Goal: Task Accomplishment & Management: Manage account settings

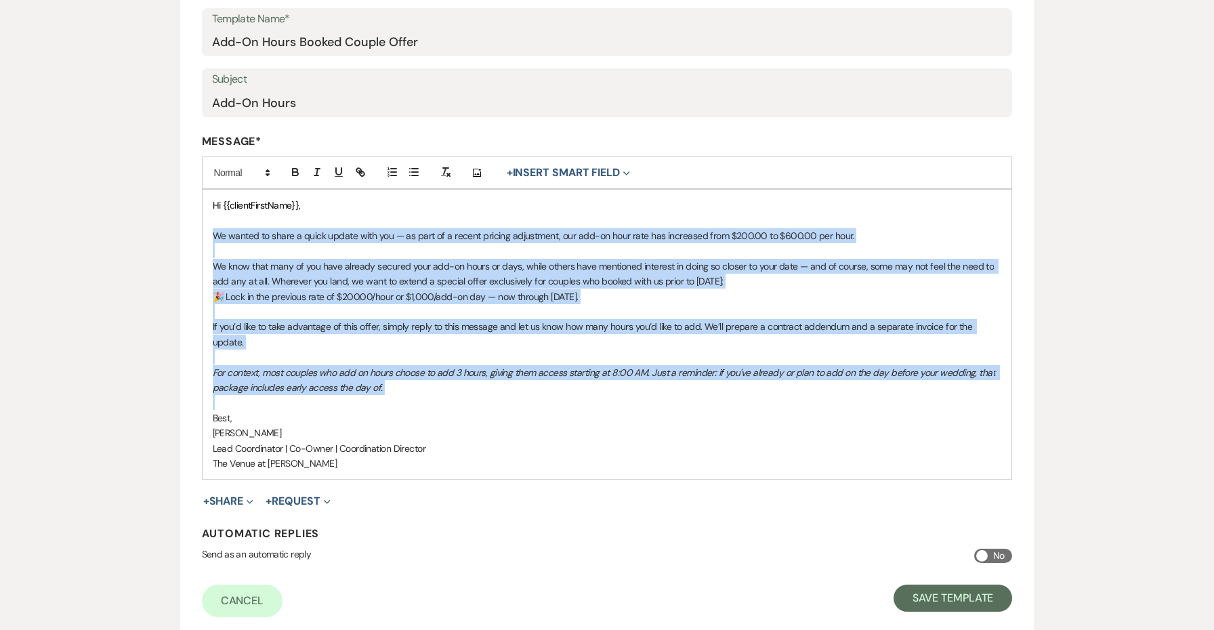
scroll to position [231, 0]
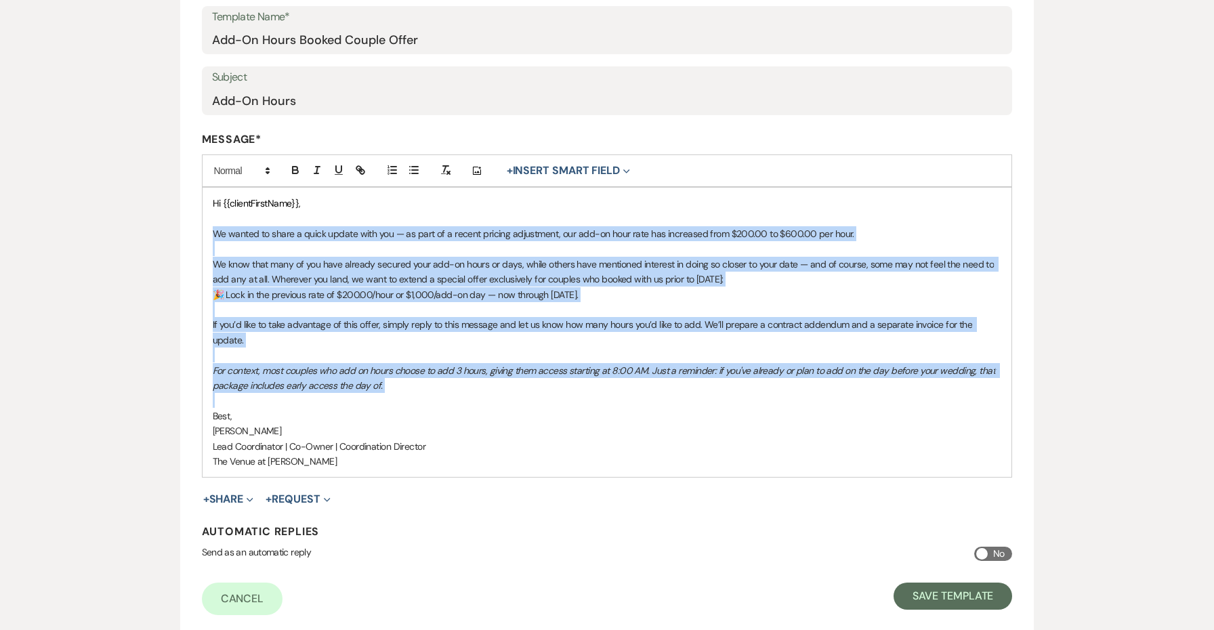
click at [732, 296] on p "🎉 Lock in the previous rate of $200.00/hour or $1,000/add-on day — now through …" at bounding box center [607, 294] width 789 height 15
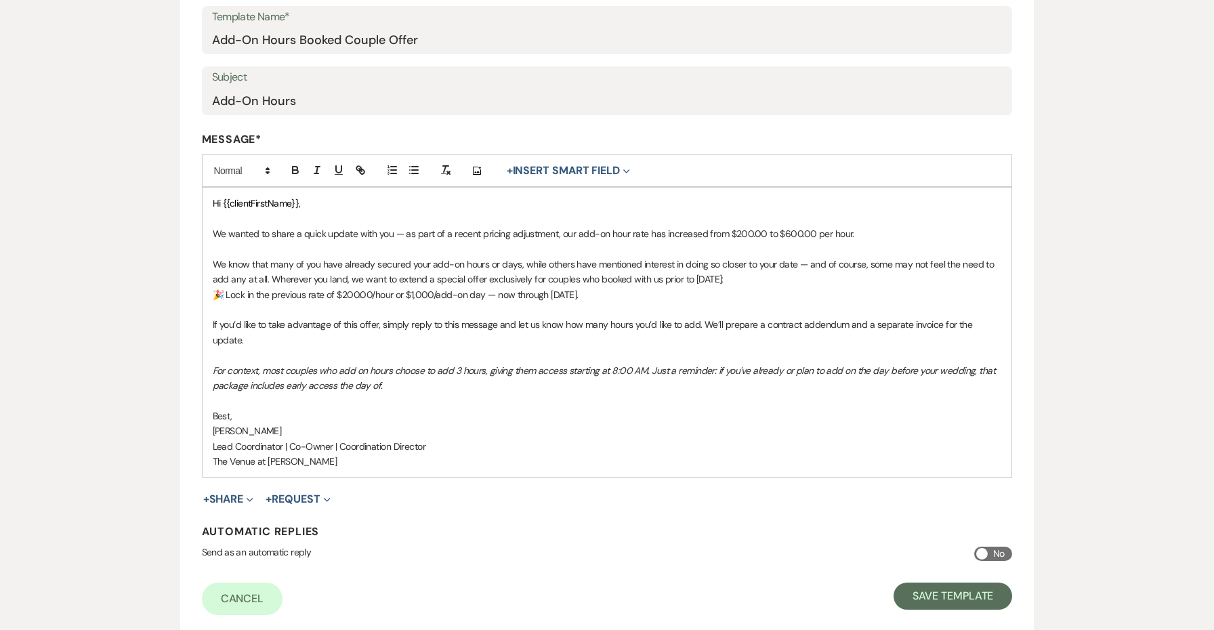
click at [1002, 319] on div "Hi {{clientFirstName}}, We wanted to share a quick update with you — as part of…" at bounding box center [608, 332] width 810 height 289
click at [873, 229] on p "We wanted to share a quick update with you — as part of a recent pricing adjust…" at bounding box center [607, 233] width 789 height 15
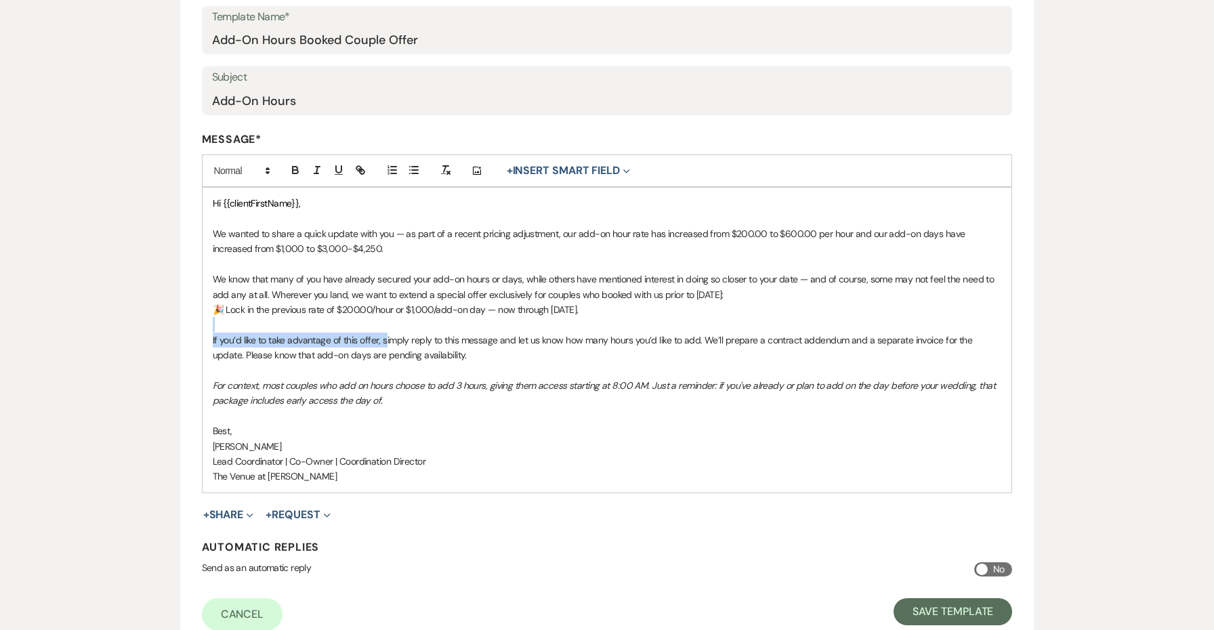
drag, startPoint x: 448, startPoint y: 320, endPoint x: 384, endPoint y: 330, distance: 65.1
click at [384, 330] on div "Hi {{clientFirstName}}, We wanted to share a quick update with you — as part of…" at bounding box center [608, 340] width 810 height 304
click at [604, 320] on p at bounding box center [607, 324] width 789 height 15
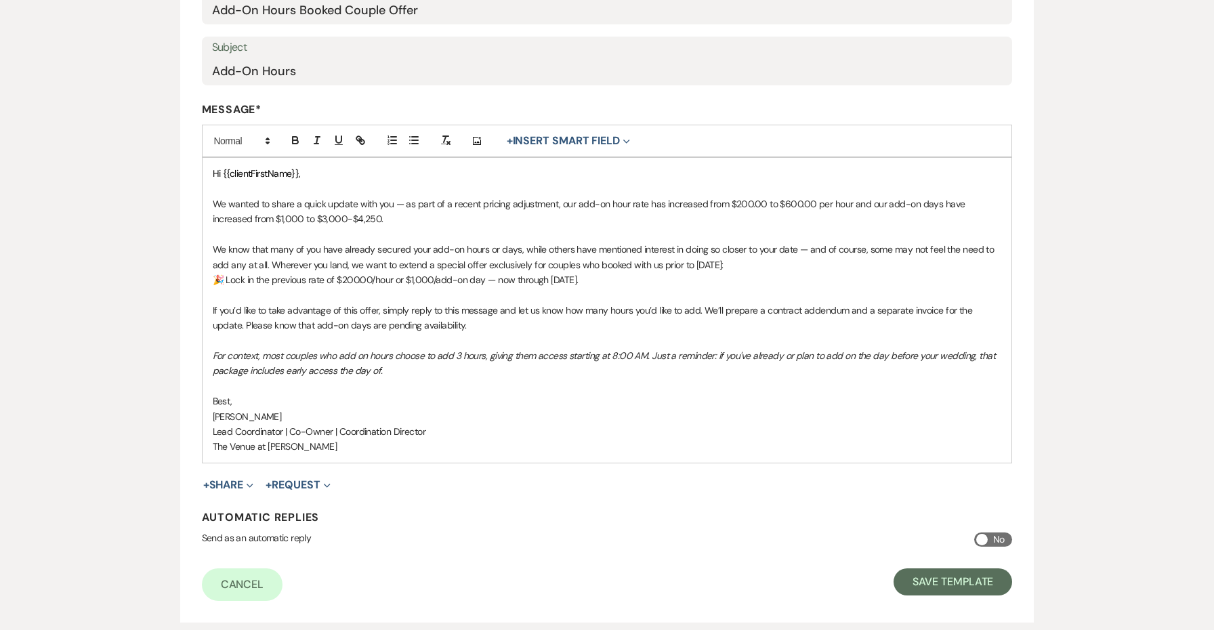
scroll to position [269, 0]
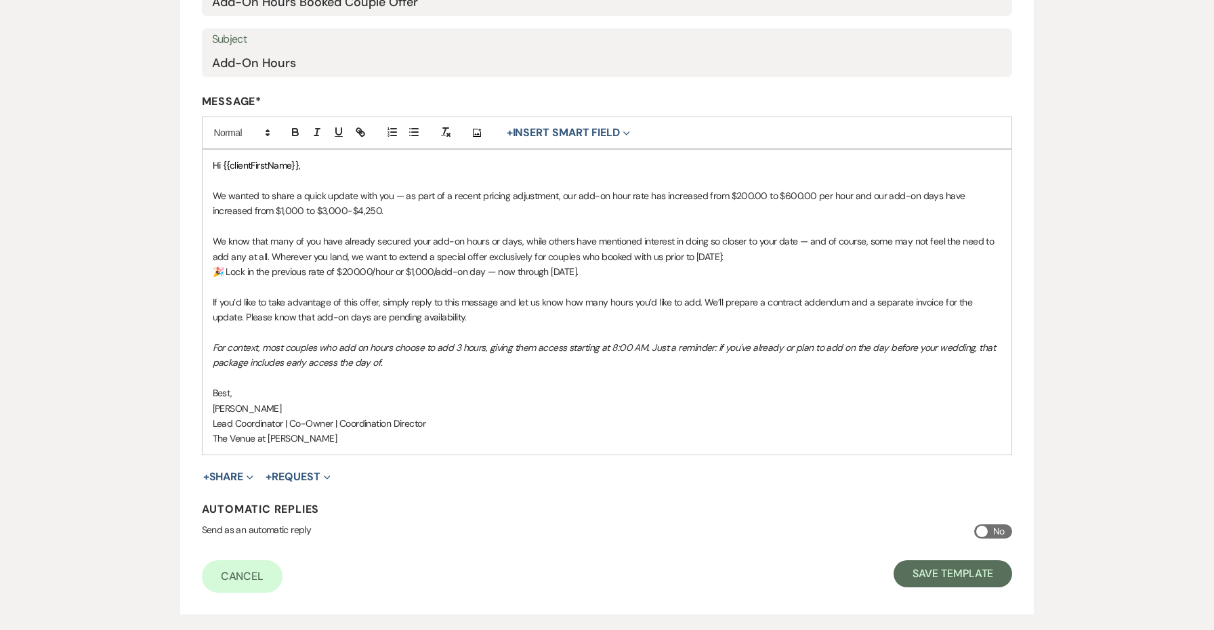
click at [626, 268] on p "🎉 Lock in the previous rate of $200.00/hour or $1,000/add-on day — now through …" at bounding box center [607, 271] width 789 height 15
drag, startPoint x: 626, startPoint y: 268, endPoint x: 192, endPoint y: 266, distance: 434.2
click at [192, 266] on form "Edit Message Template This template was created on [DATE] * Required Template N…" at bounding box center [607, 238] width 854 height 752
copy p "🎉 Lock in the previous rate of $200.00/hour or $1,000/add-on day — now through …"
click at [598, 266] on p "🎉 Lock in the previous rate of $200.00/hour or $1,000/add-on day — now through …" at bounding box center [607, 271] width 789 height 15
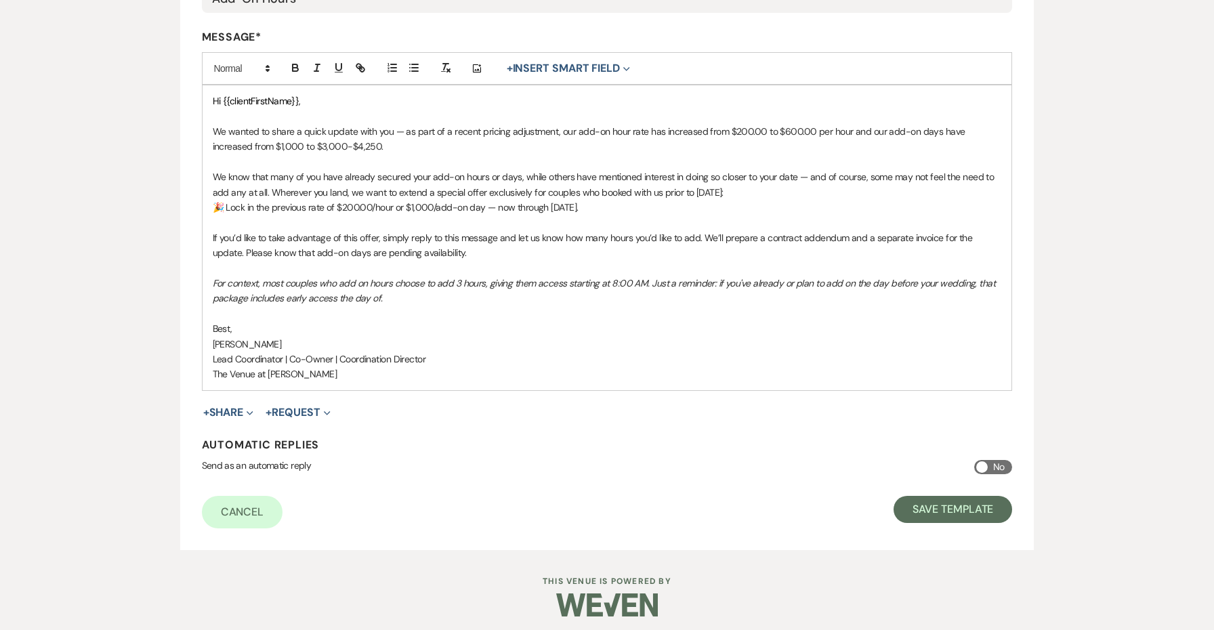
scroll to position [333, 0]
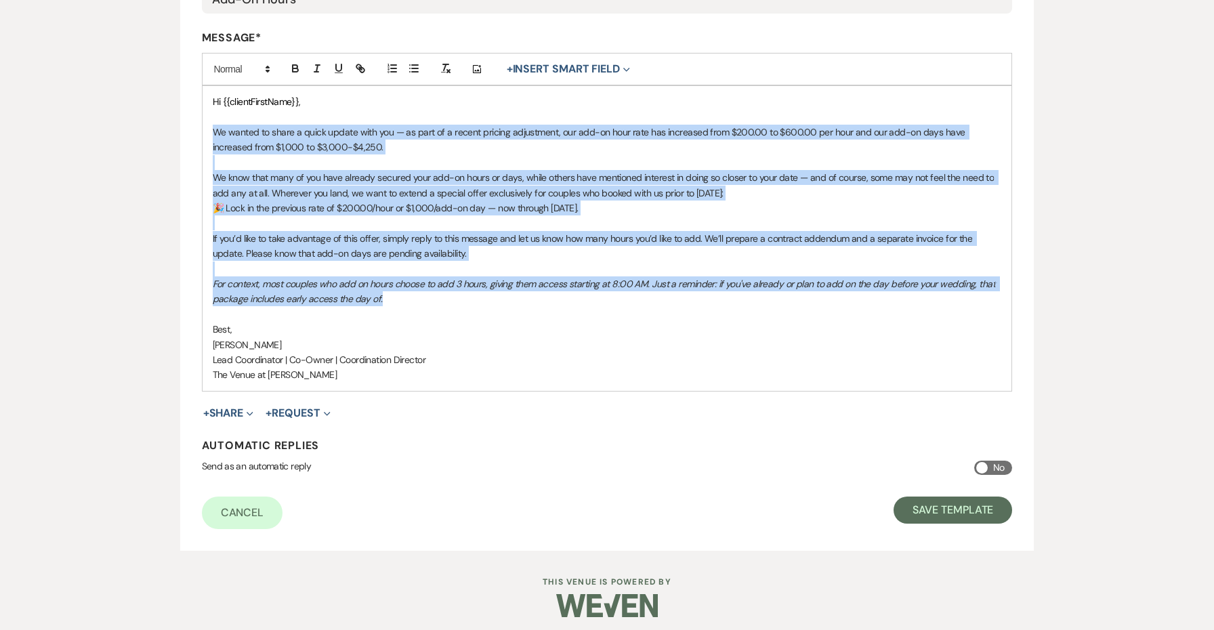
drag, startPoint x: 420, startPoint y: 297, endPoint x: 175, endPoint y: 126, distance: 298.8
click at [175, 126] on div "Edit Message Template This template was created on [DATE] * Required Template N…" at bounding box center [607, 167] width 976 height 767
copy div "Lo ipsumd si ametc a elits doeius temp inc — ut labo et d magnaa enimadm veniam…"
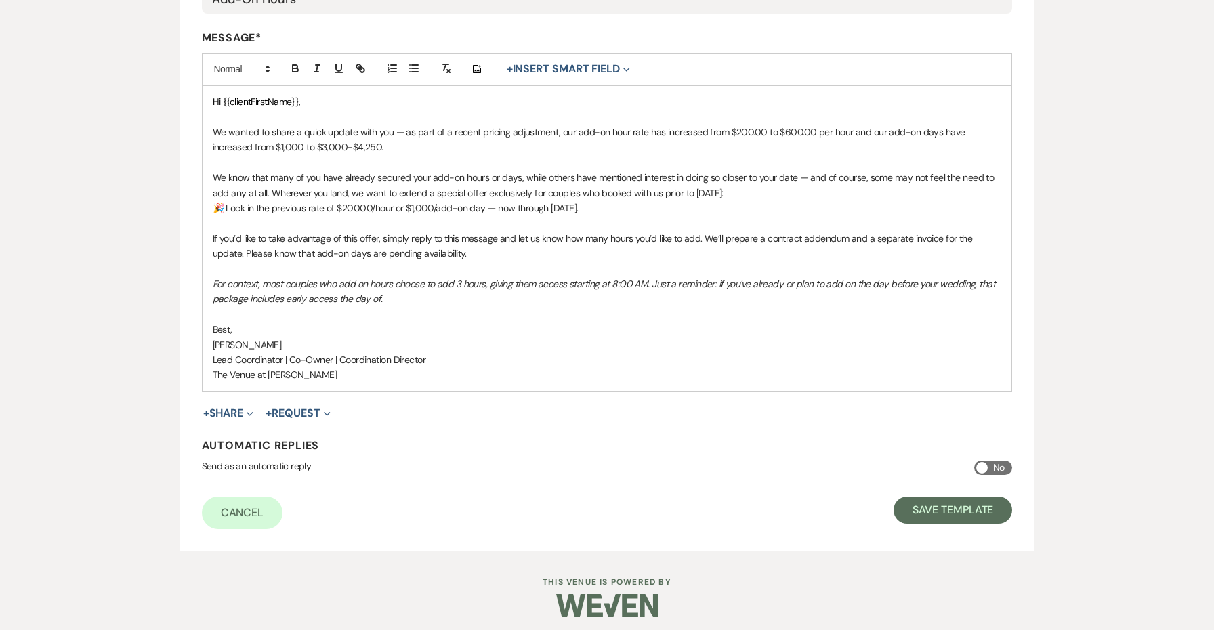
click at [469, 314] on p at bounding box center [607, 314] width 789 height 15
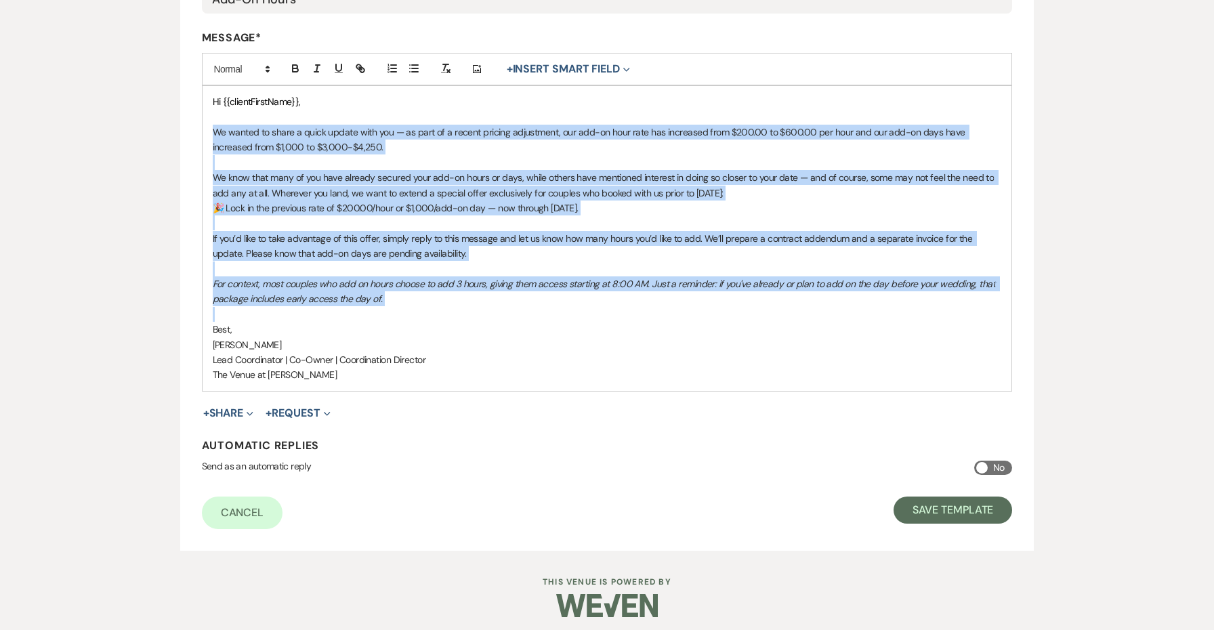
drag, startPoint x: 410, startPoint y: 306, endPoint x: 177, endPoint y: 133, distance: 290.1
click at [177, 133] on div "Edit Message Template This template was created on [DATE] * Required Template N…" at bounding box center [607, 167] width 976 height 767
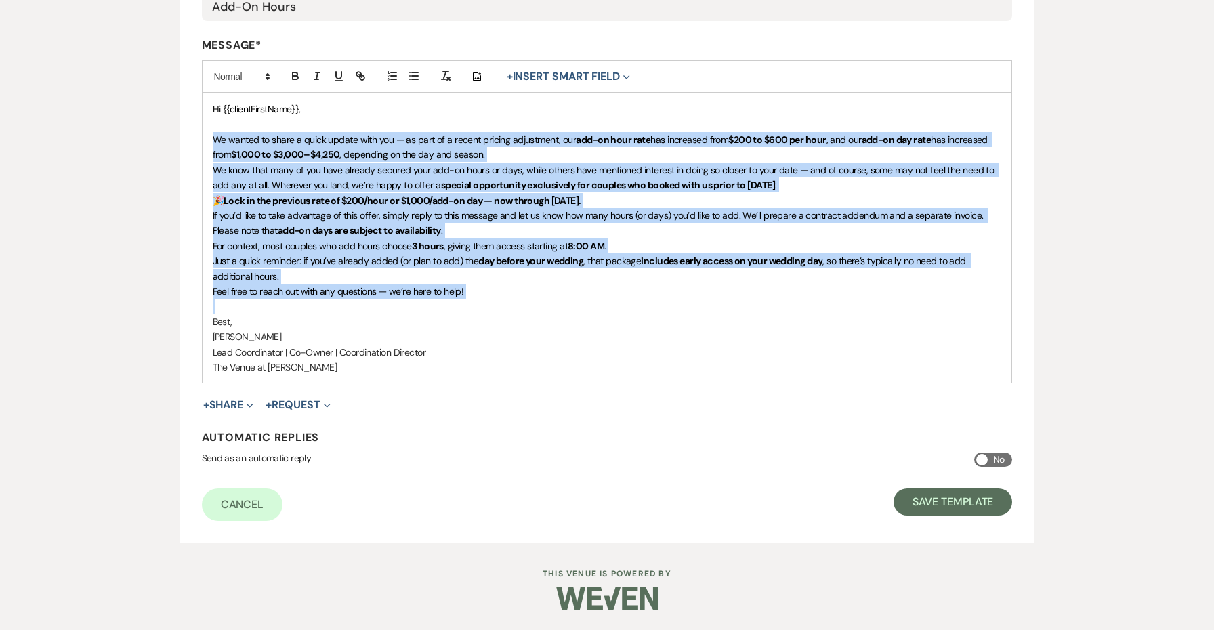
scroll to position [318, 0]
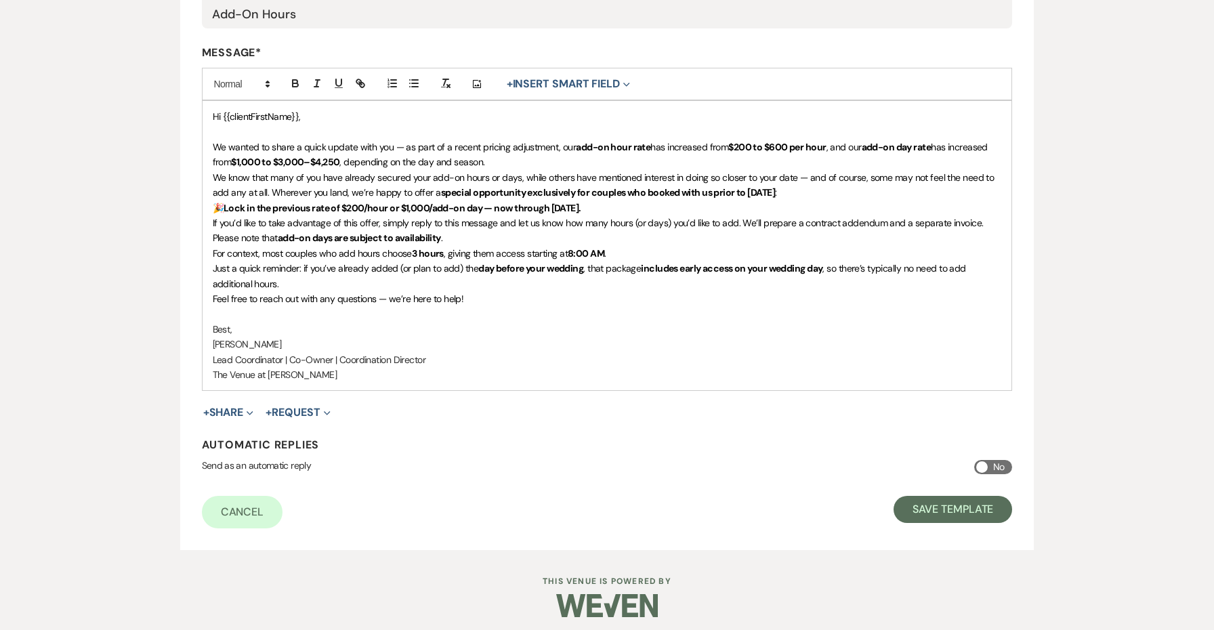
click at [593, 163] on p "We wanted to share a quick update with you — as part of a recent pricing adjust…" at bounding box center [607, 155] width 789 height 30
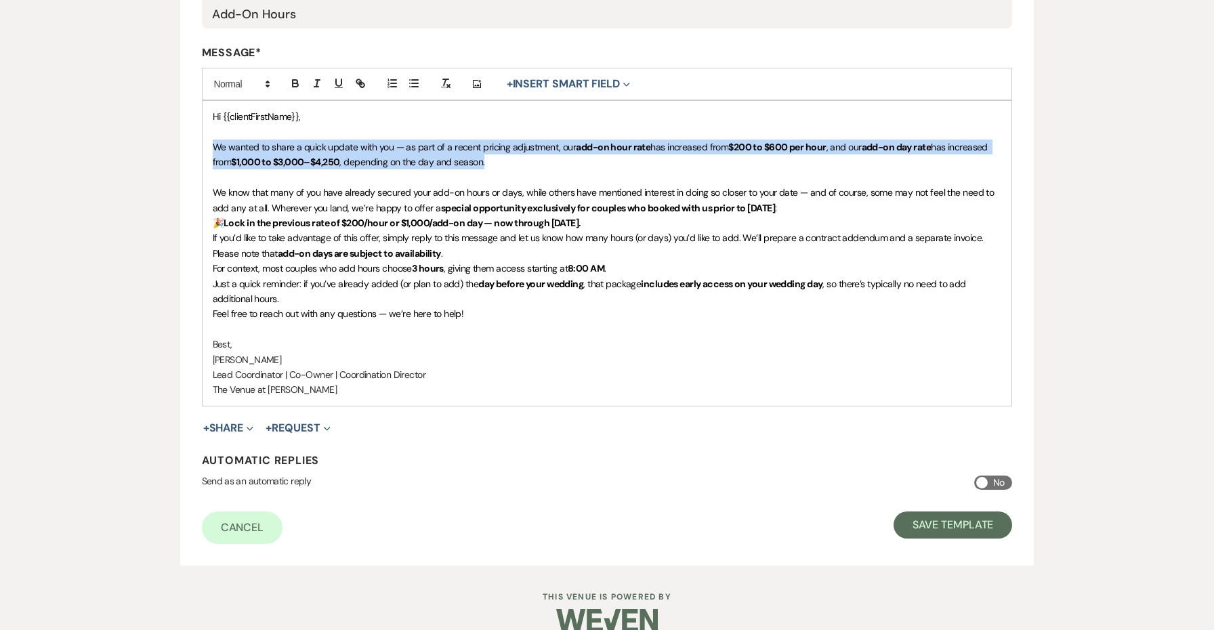
drag, startPoint x: 616, startPoint y: 163, endPoint x: 178, endPoint y: 148, distance: 437.9
click at [178, 148] on div "Edit Message Template This template was created on [DATE] * Required Template N…" at bounding box center [607, 182] width 976 height 767
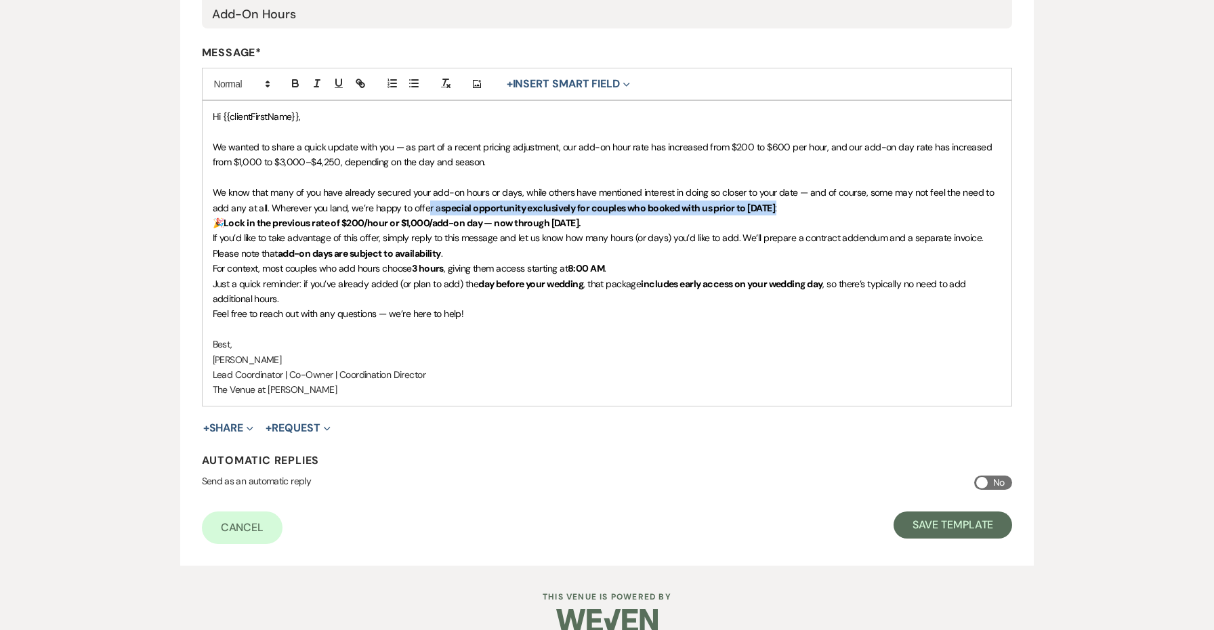
drag, startPoint x: 841, startPoint y: 203, endPoint x: 425, endPoint y: 207, distance: 415.3
click at [425, 207] on p "We know that many of you have already secured your add-on hours or days, while …" at bounding box center [607, 200] width 789 height 30
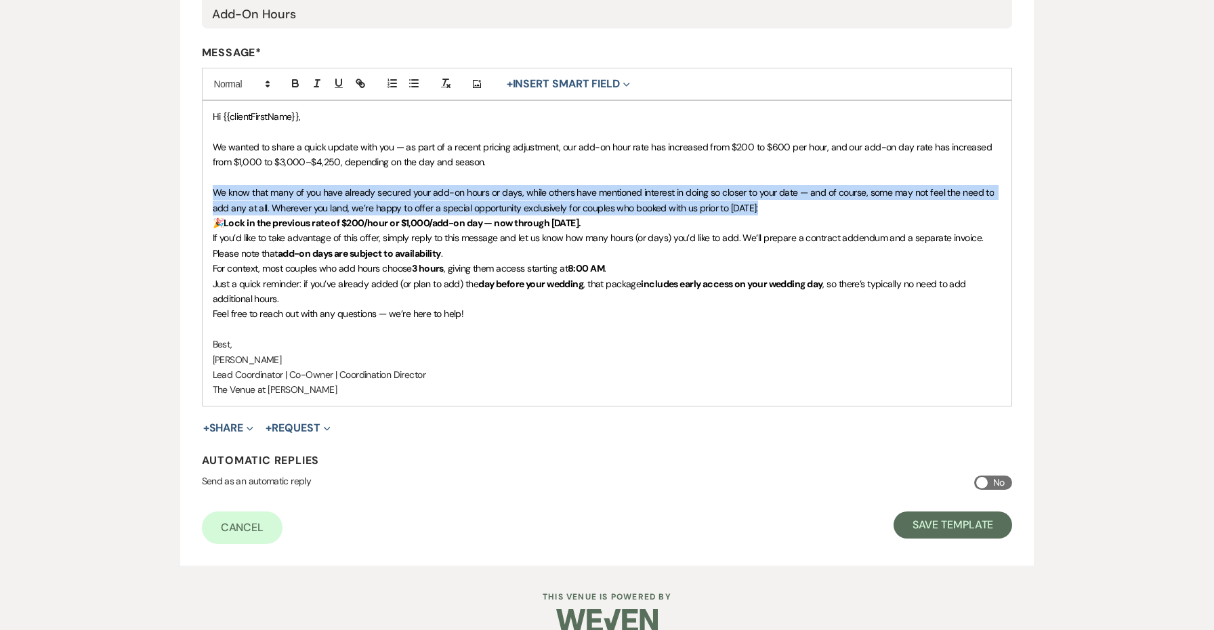
drag, startPoint x: 610, startPoint y: 222, endPoint x: 225, endPoint y: 217, distance: 384.8
click at [225, 217] on p "🎉 Lock in the previous rate of $200/hour or $1,000/add-on day — now through [DA…" at bounding box center [607, 222] width 789 height 15
drag, startPoint x: 453, startPoint y: 246, endPoint x: 281, endPoint y: 253, distance: 172.2
click at [281, 253] on p "If you’d like to take advantage of this offer, simply reply to this message and…" at bounding box center [607, 245] width 789 height 30
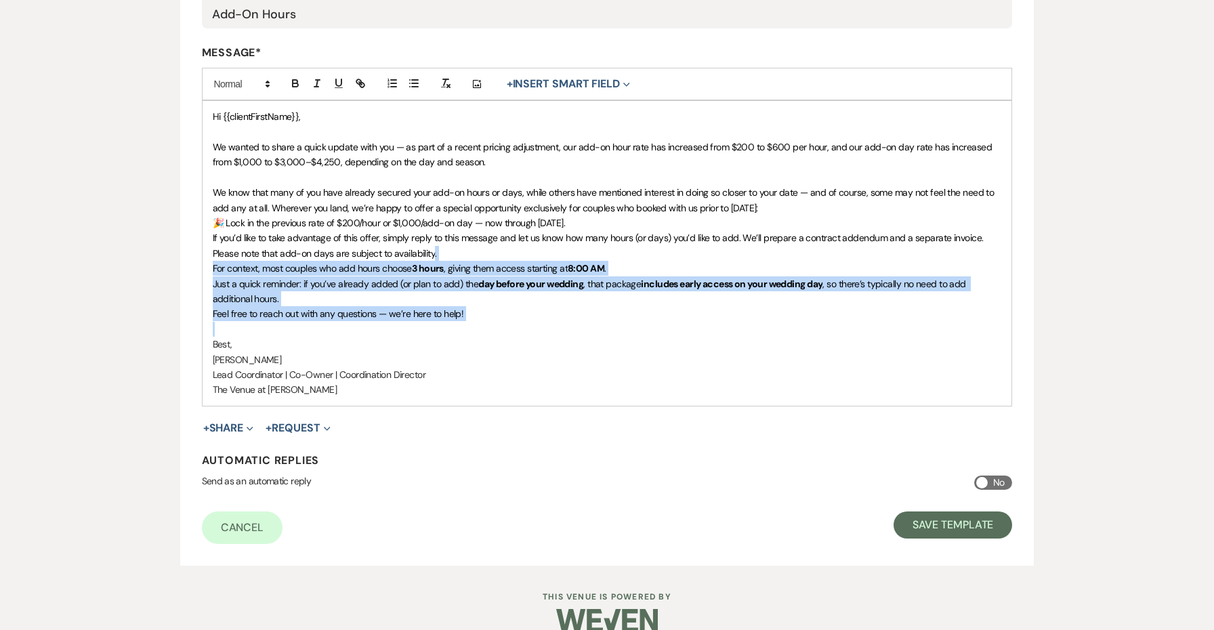
drag, startPoint x: 564, startPoint y: 324, endPoint x: 432, endPoint y: 249, distance: 152.3
click at [432, 249] on div "Hi {{clientFirstName}}, We wanted to share a quick update with you — as part of…" at bounding box center [608, 253] width 810 height 304
click at [497, 262] on span "For context, most couples who add hours choose 3 hours, giving them access star…" at bounding box center [411, 268] width 396 height 12
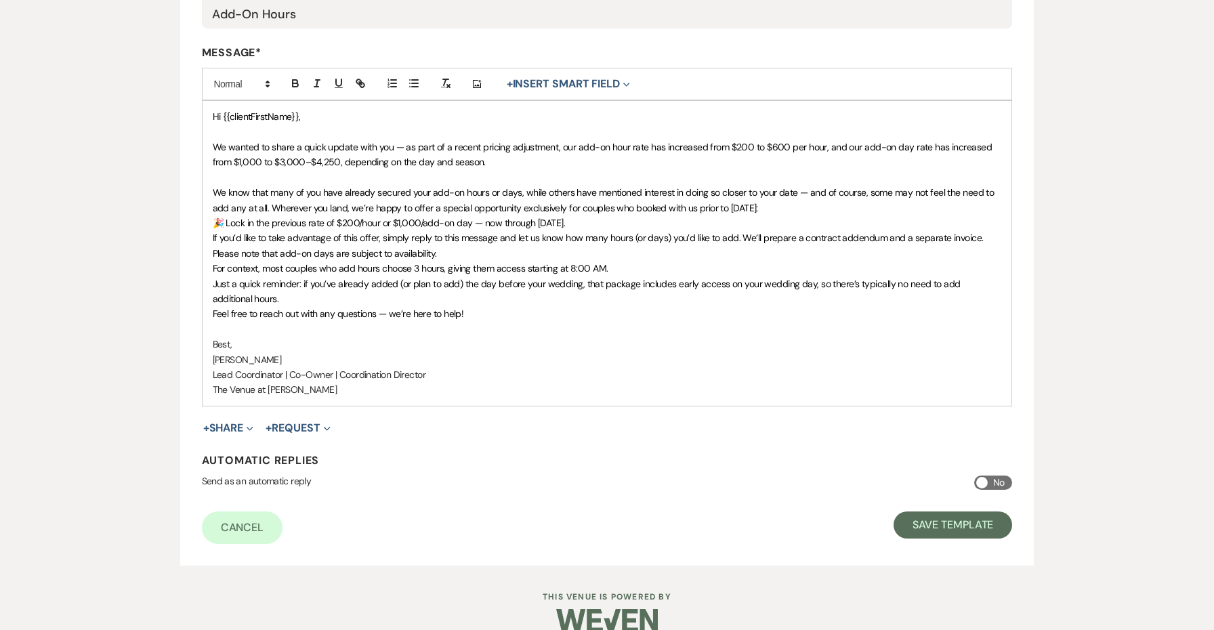
click at [631, 222] on p "🎉 Lock in the previous rate of $200/hour or $1,000/add-on day — now through [DA…" at bounding box center [607, 222] width 789 height 15
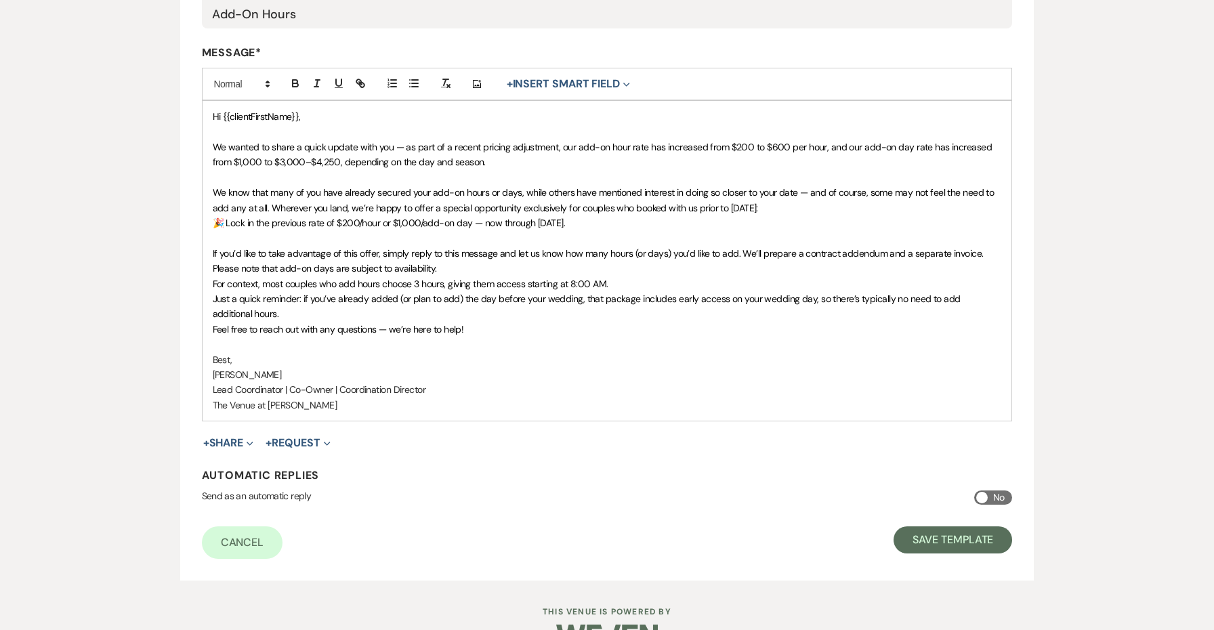
click at [580, 268] on p "If you’d like to take advantage of this offer, simply reply to this message and…" at bounding box center [607, 261] width 789 height 30
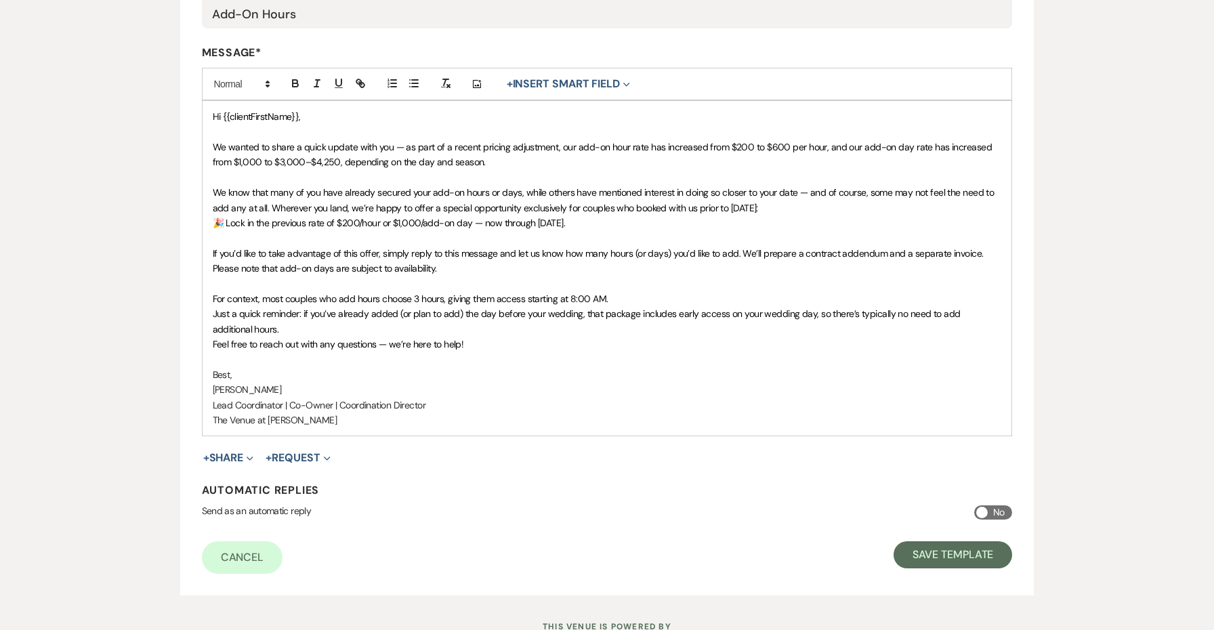
click at [390, 328] on p "Just a quick reminder: if you’ve already added (or plan to add) the day before …" at bounding box center [607, 321] width 789 height 30
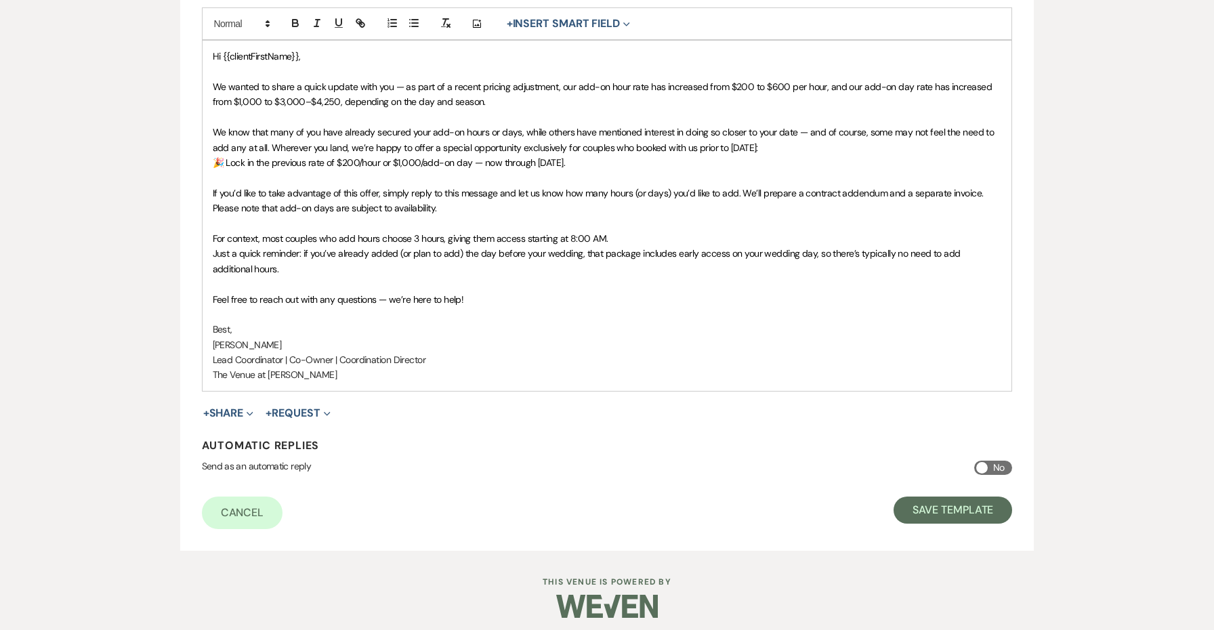
scroll to position [377, 0]
click at [618, 238] on p "For context, most couples who add hours choose 3 hours, giving them access star…" at bounding box center [607, 239] width 789 height 15
click at [213, 250] on span "Just a quick reminder: if you’ve already added (or plan to add) the day before …" at bounding box center [588, 261] width 750 height 27
click at [648, 239] on p "For context, most couples who add hours choose 3 hours, giving them access star…" at bounding box center [607, 239] width 789 height 15
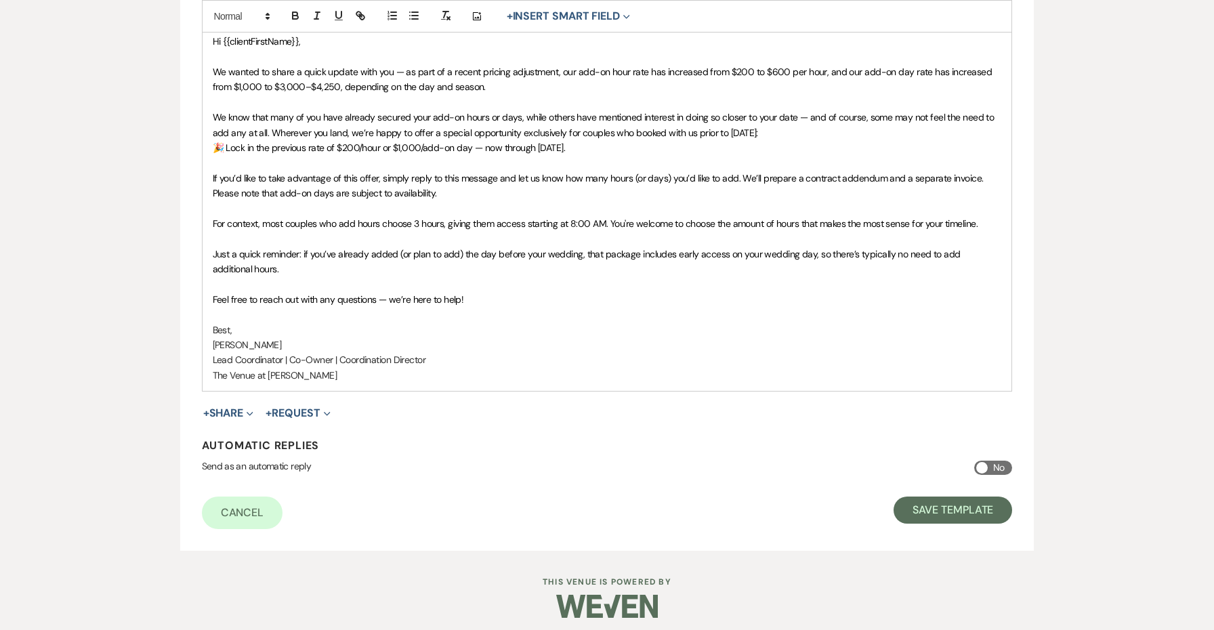
scroll to position [392, 0]
click at [968, 498] on button "Save Template" at bounding box center [953, 510] width 119 height 27
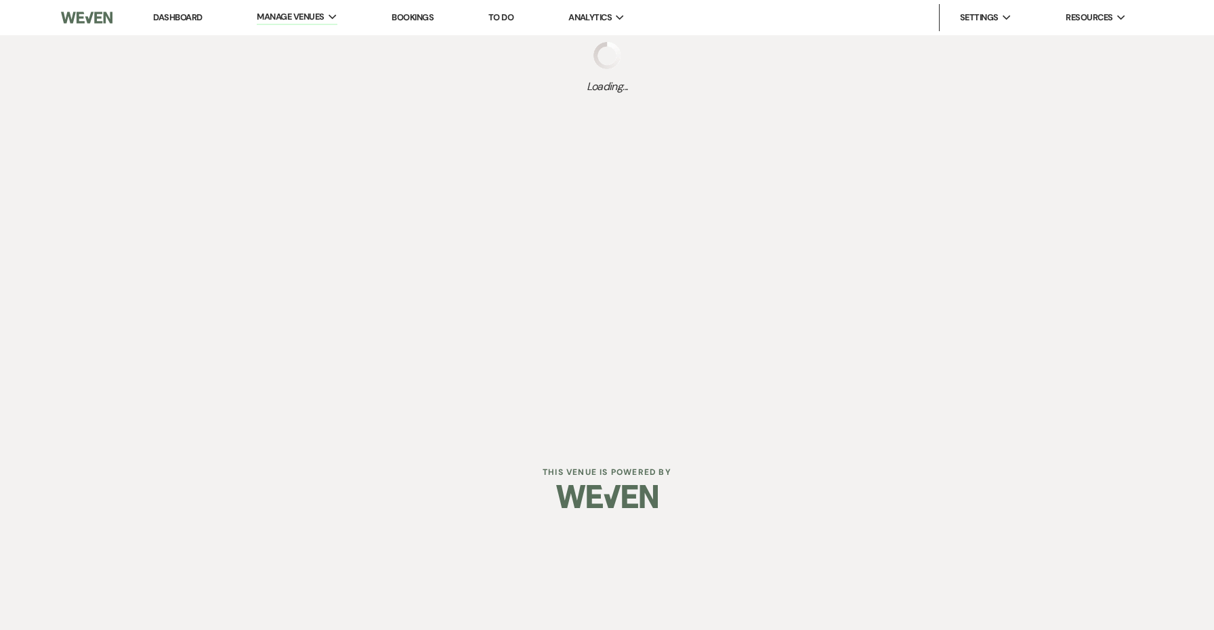
select select "Message Templates"
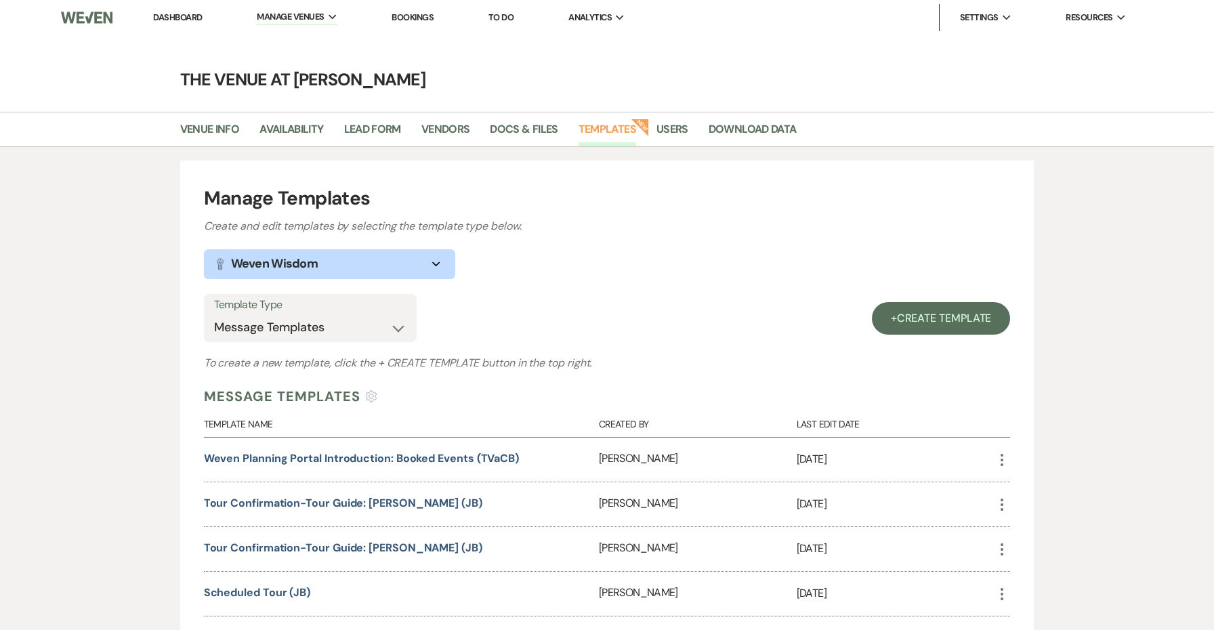
click at [183, 15] on link "Dashboard" at bounding box center [177, 18] width 49 height 12
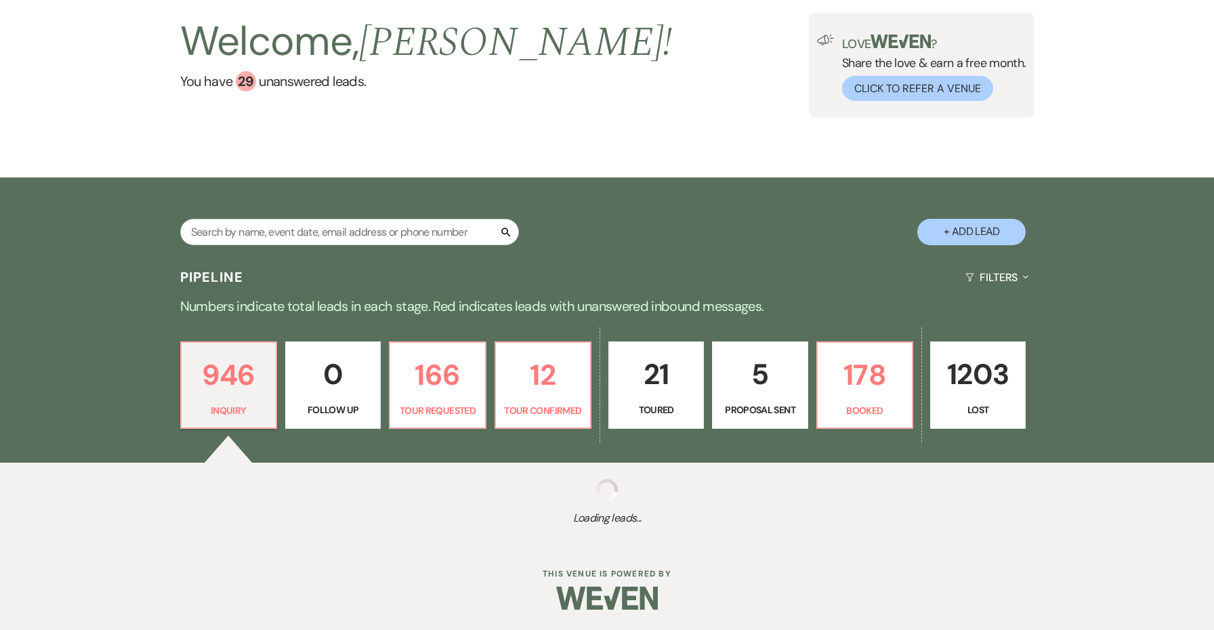
scroll to position [87, 0]
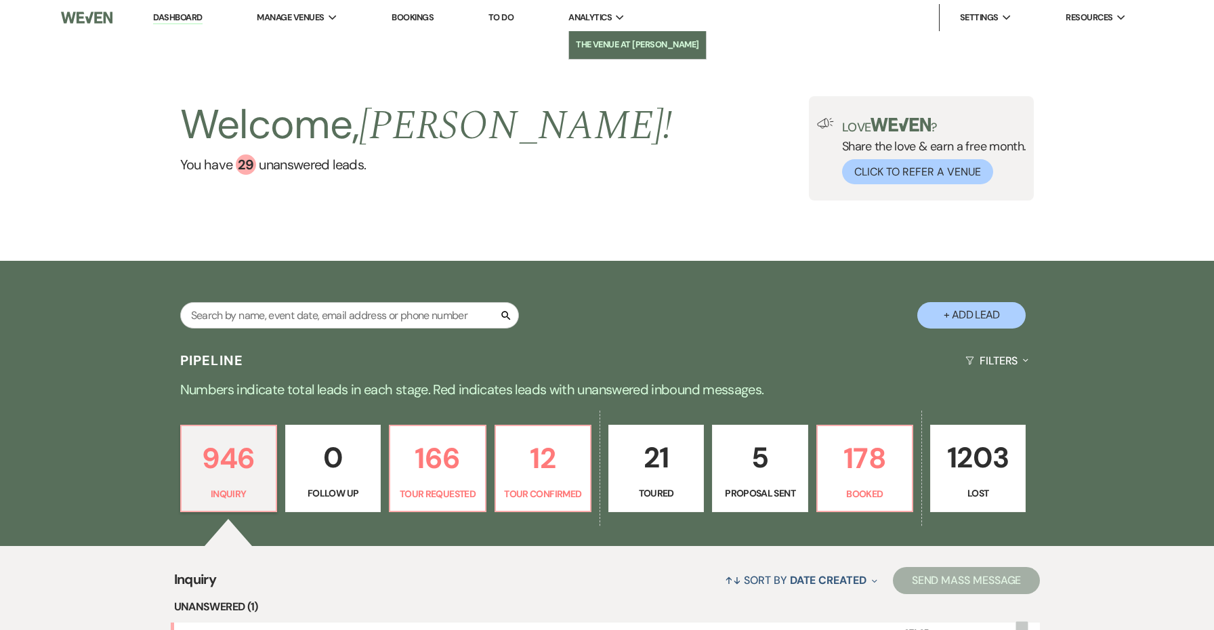
click at [618, 37] on link "The Venue at [PERSON_NAME]" at bounding box center [637, 44] width 137 height 27
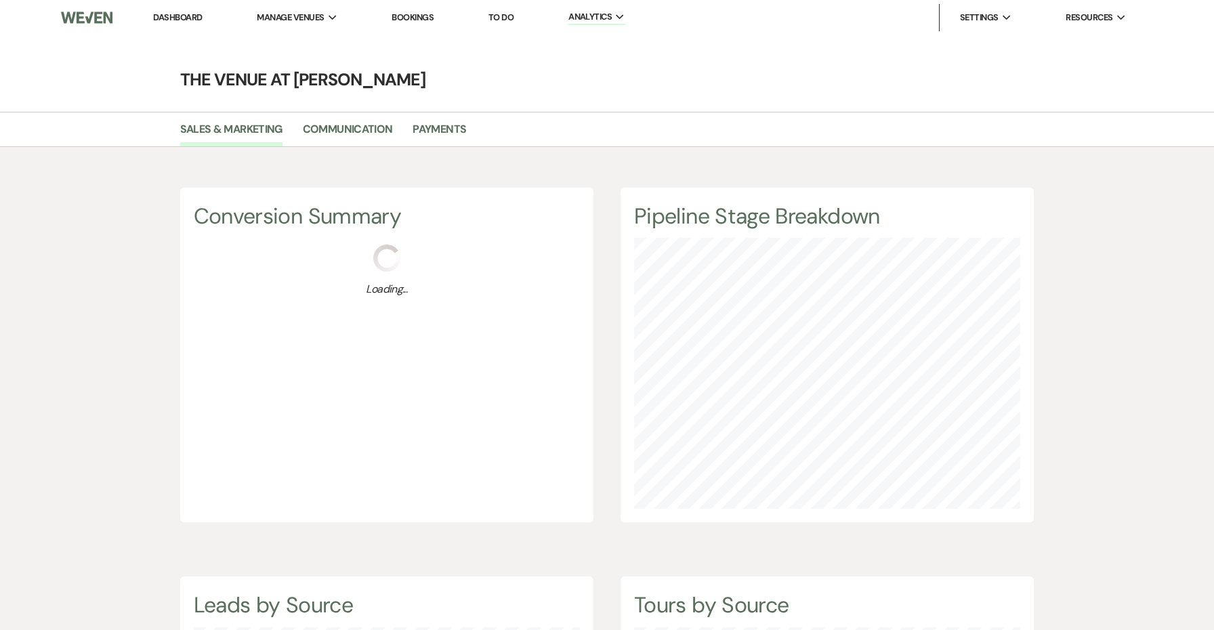
scroll to position [630, 1214]
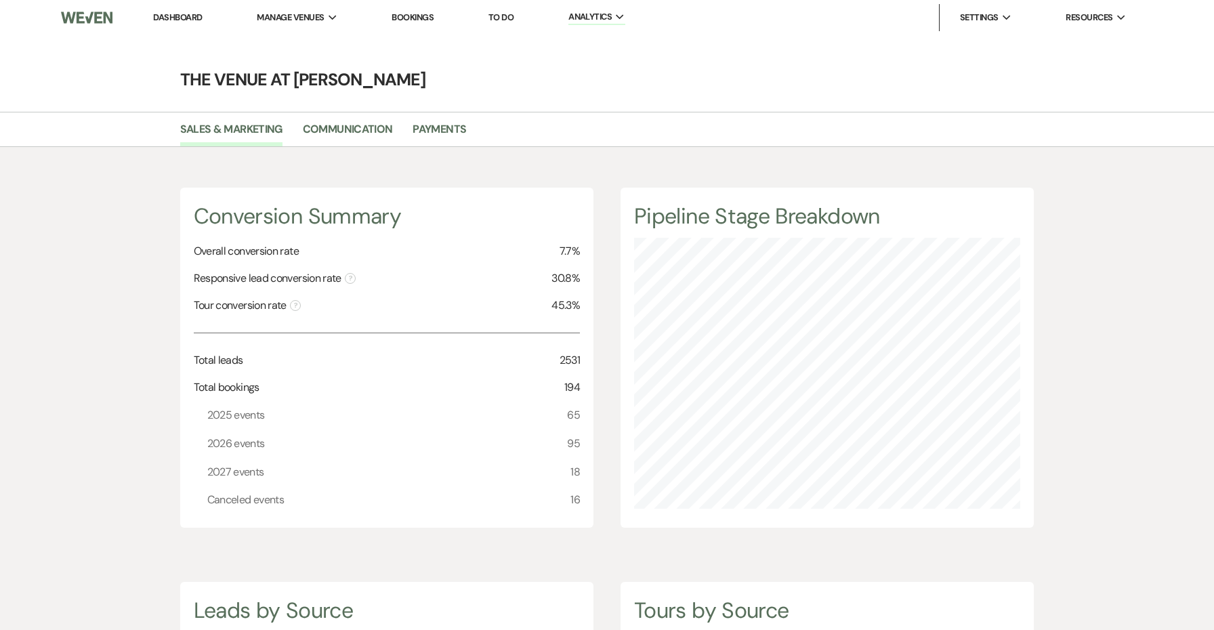
click at [178, 18] on link "Dashboard" at bounding box center [177, 18] width 49 height 12
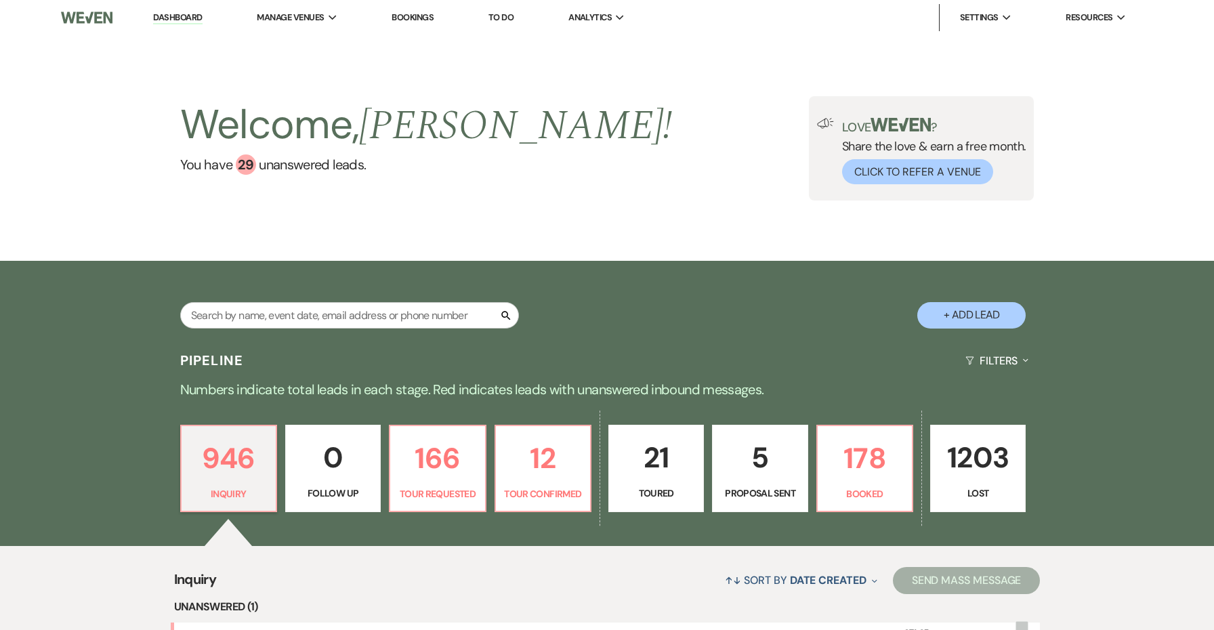
click at [742, 459] on p "5" at bounding box center [760, 457] width 78 height 45
select select "6"
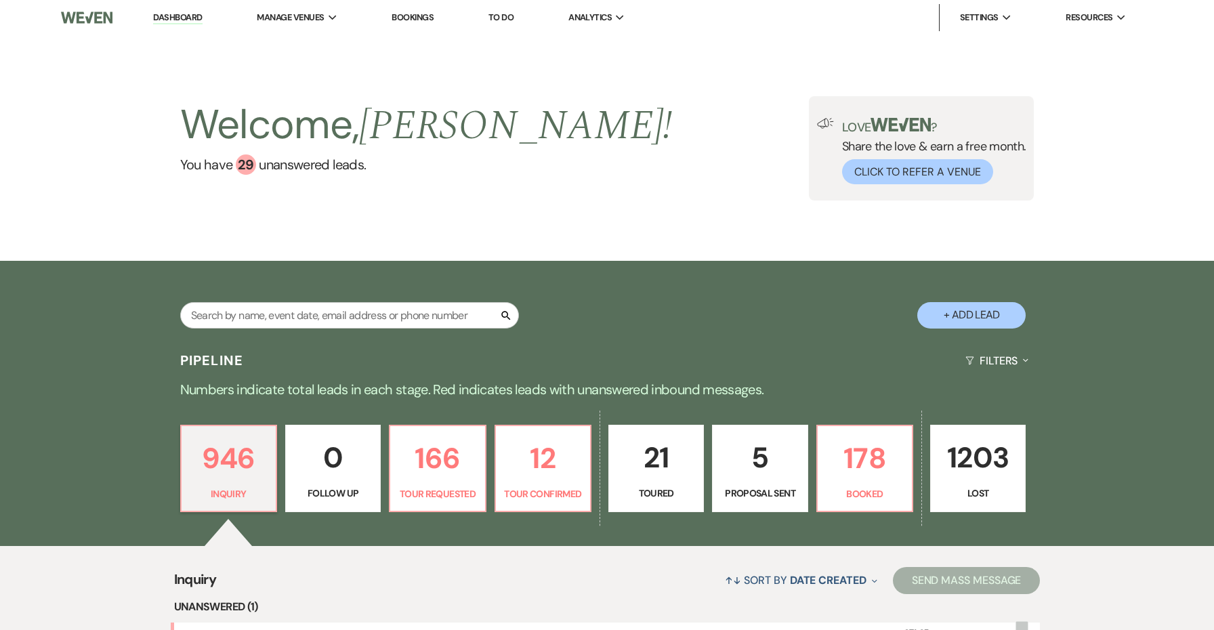
select select "6"
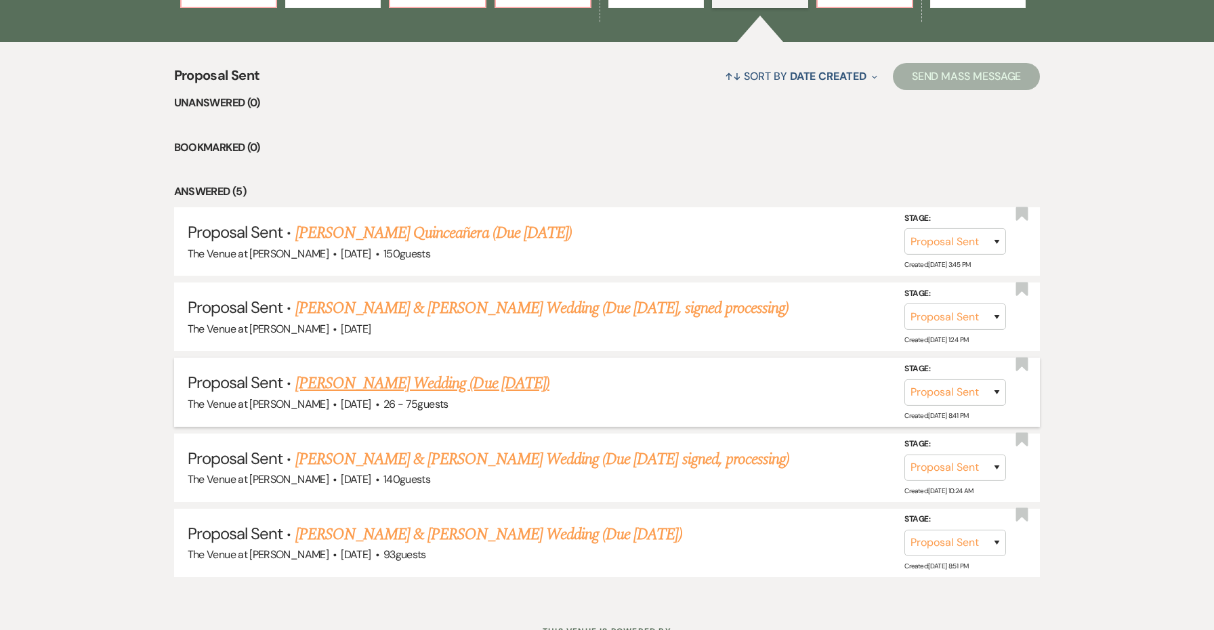
scroll to position [532, 0]
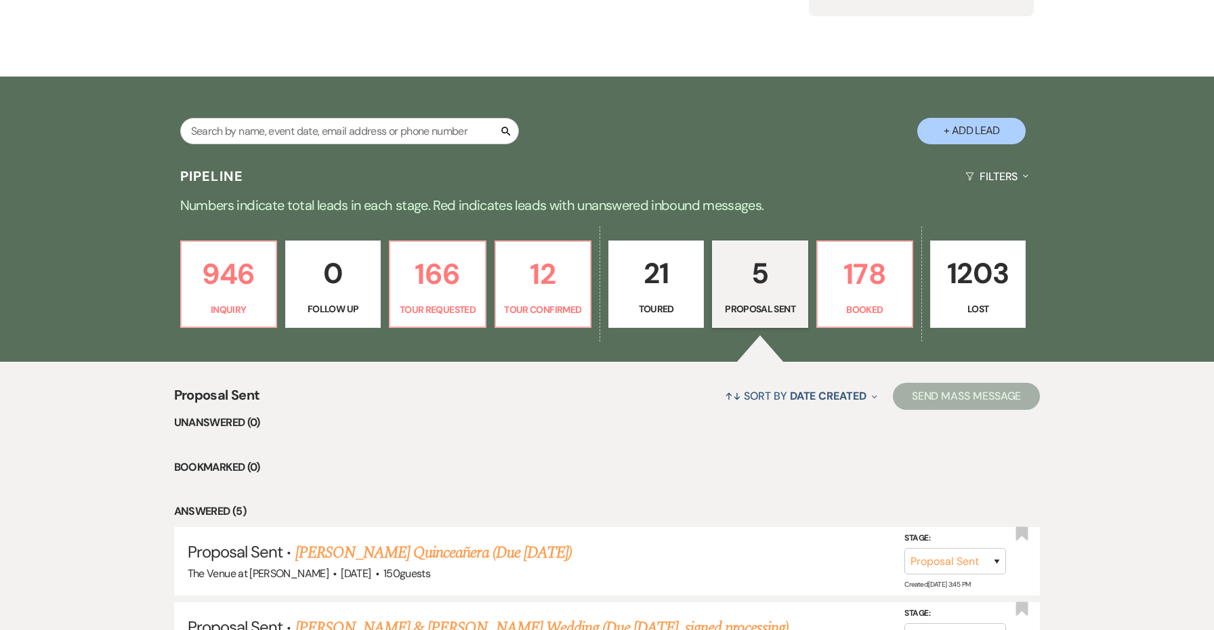
click at [657, 296] on link "21 Toured" at bounding box center [656, 284] width 96 height 88
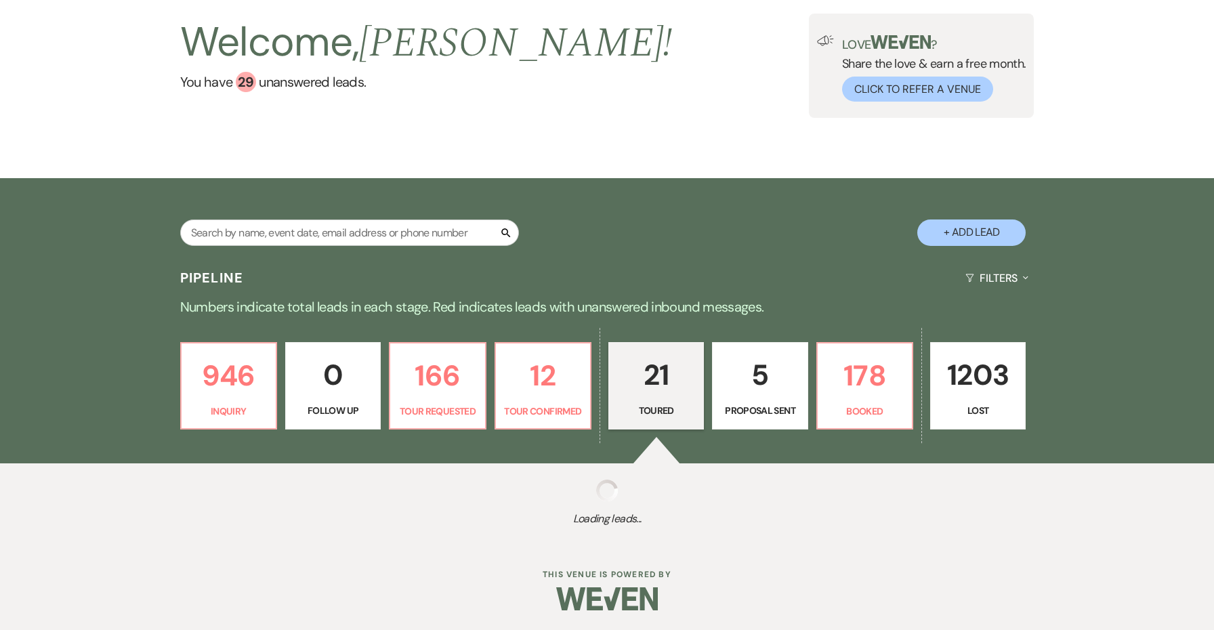
select select "5"
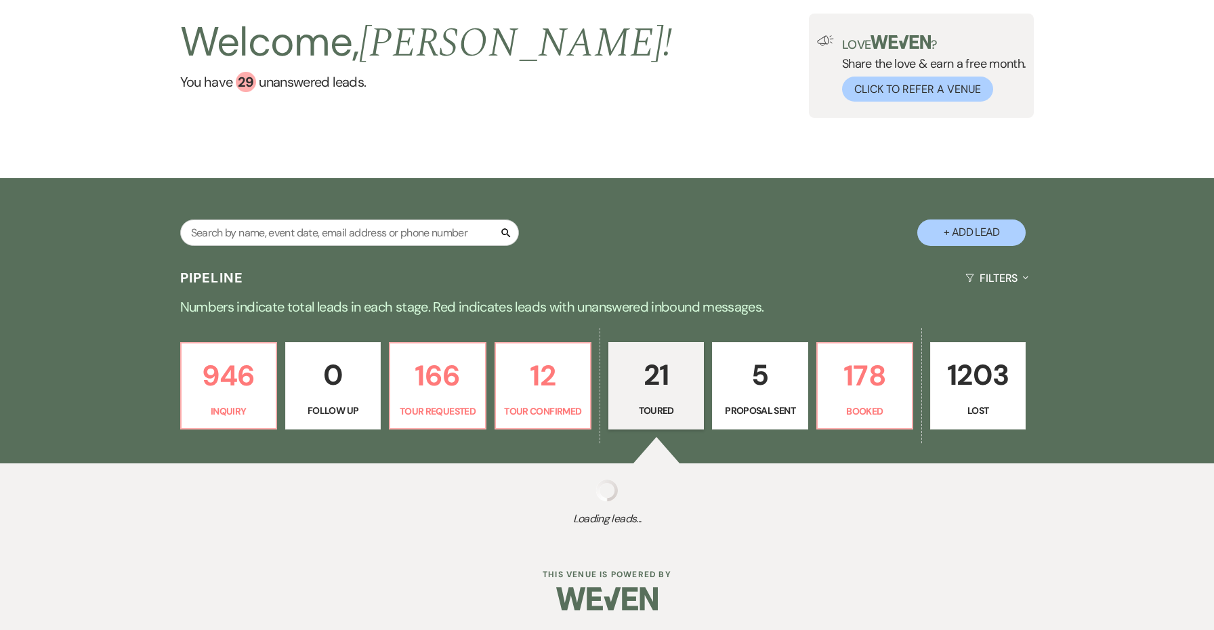
select select "5"
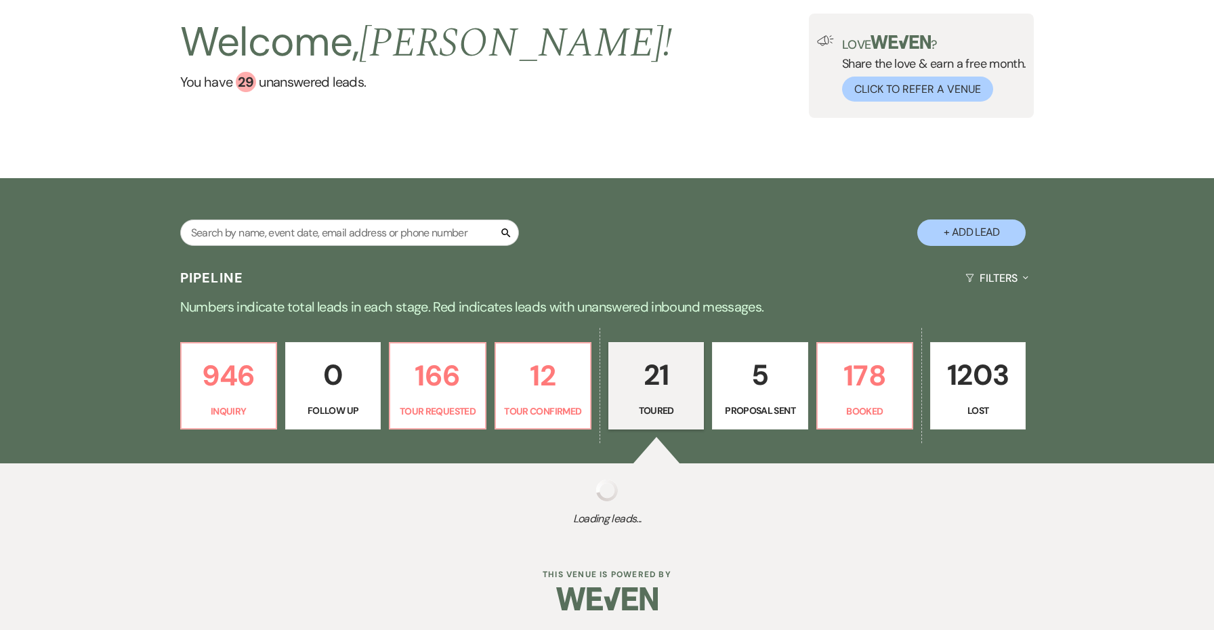
select select "5"
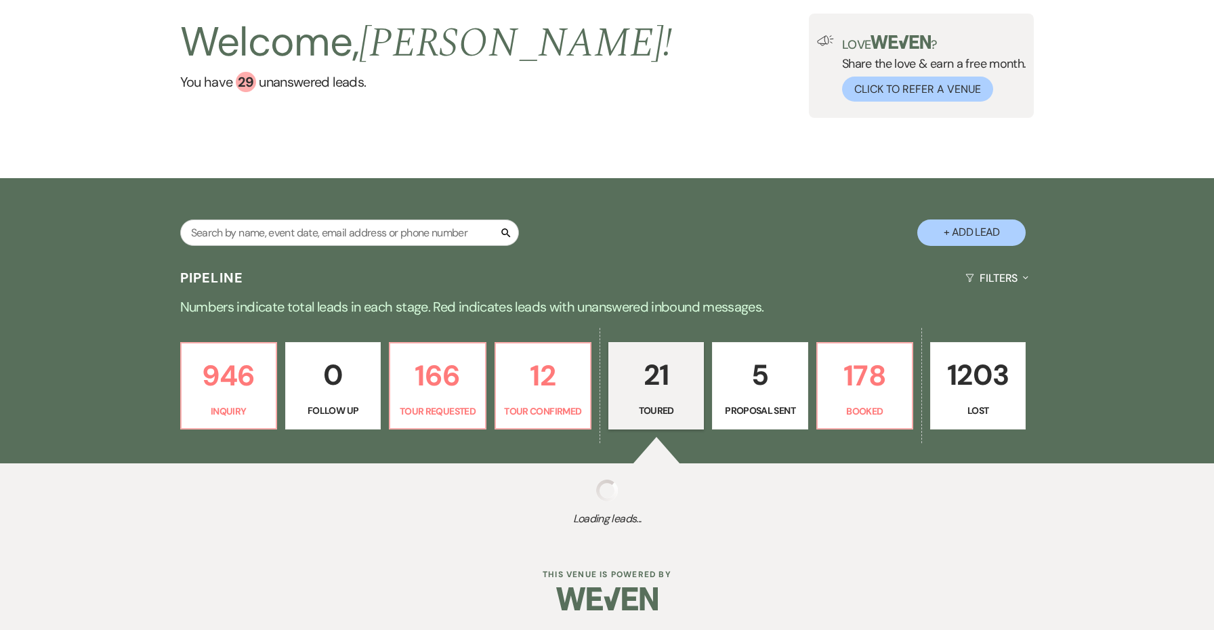
select select "5"
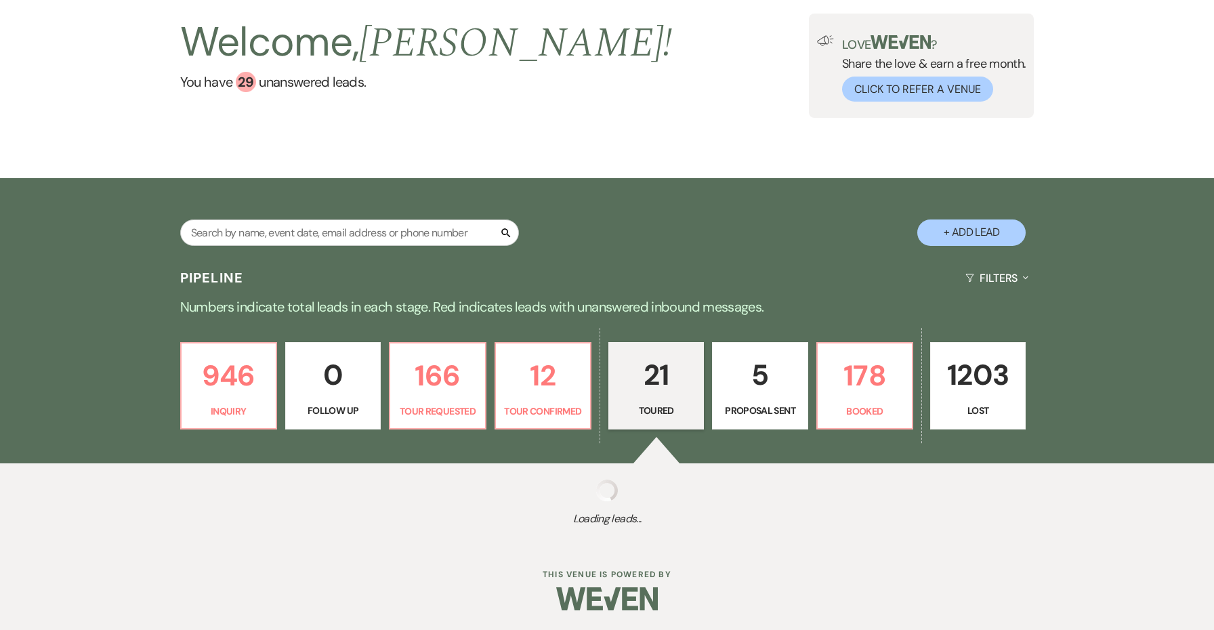
select select "5"
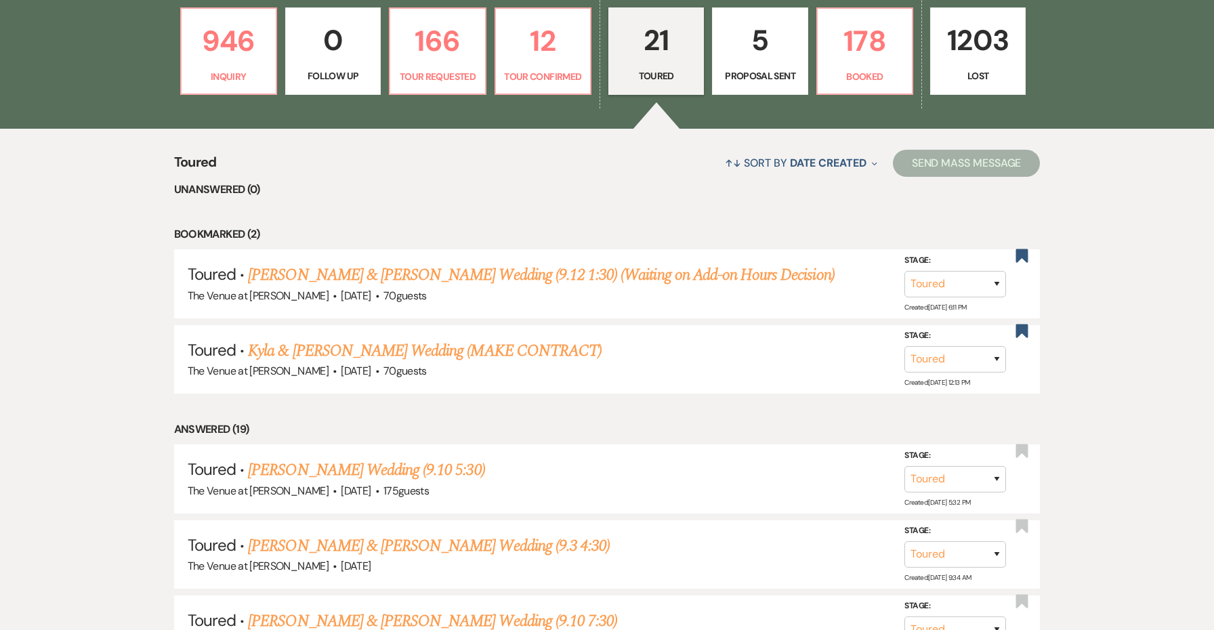
scroll to position [418, 0]
